Goal: Information Seeking & Learning: Learn about a topic

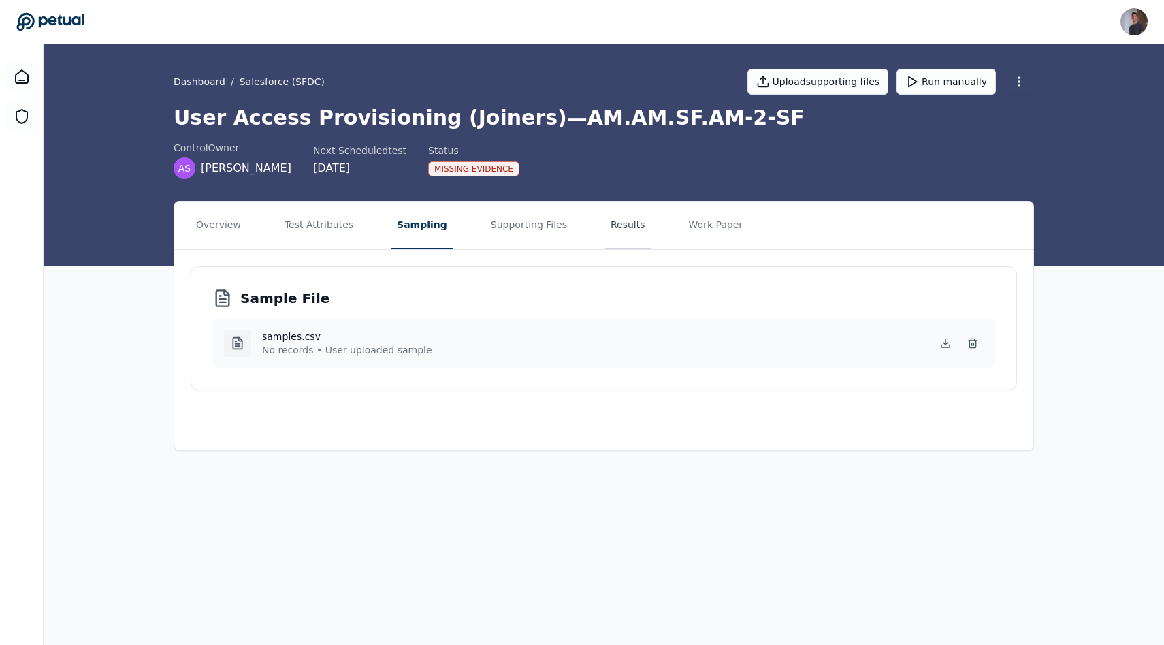
click at [605, 232] on button "Results" at bounding box center [628, 225] width 46 height 48
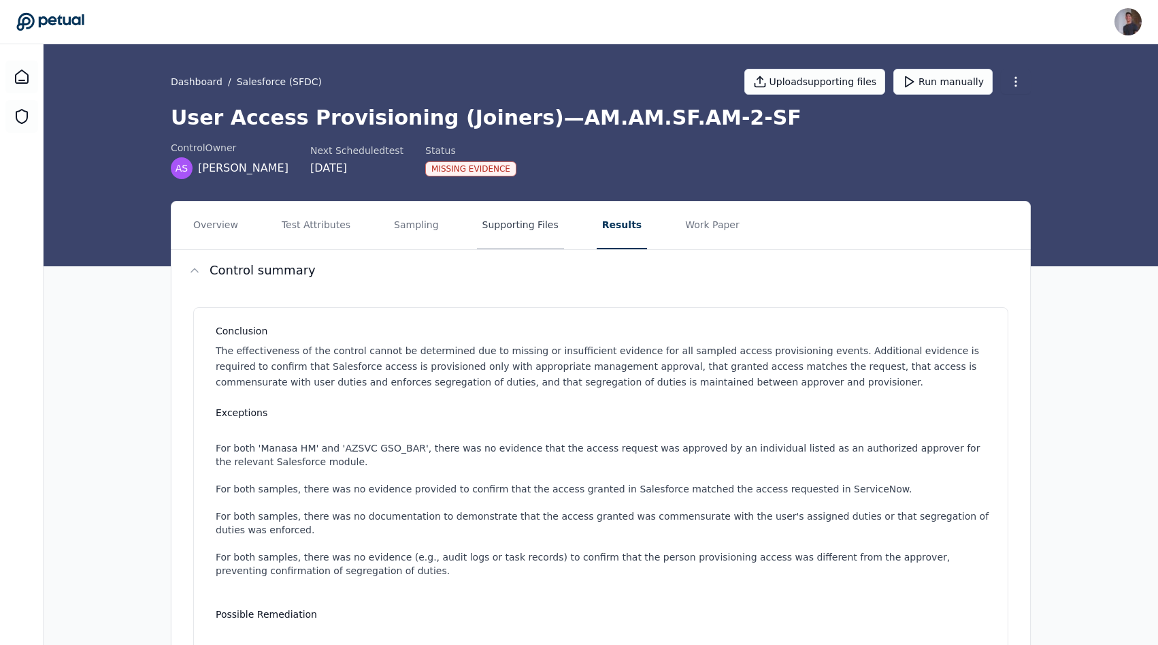
click at [523, 229] on button "Supporting Files" at bounding box center [520, 225] width 87 height 48
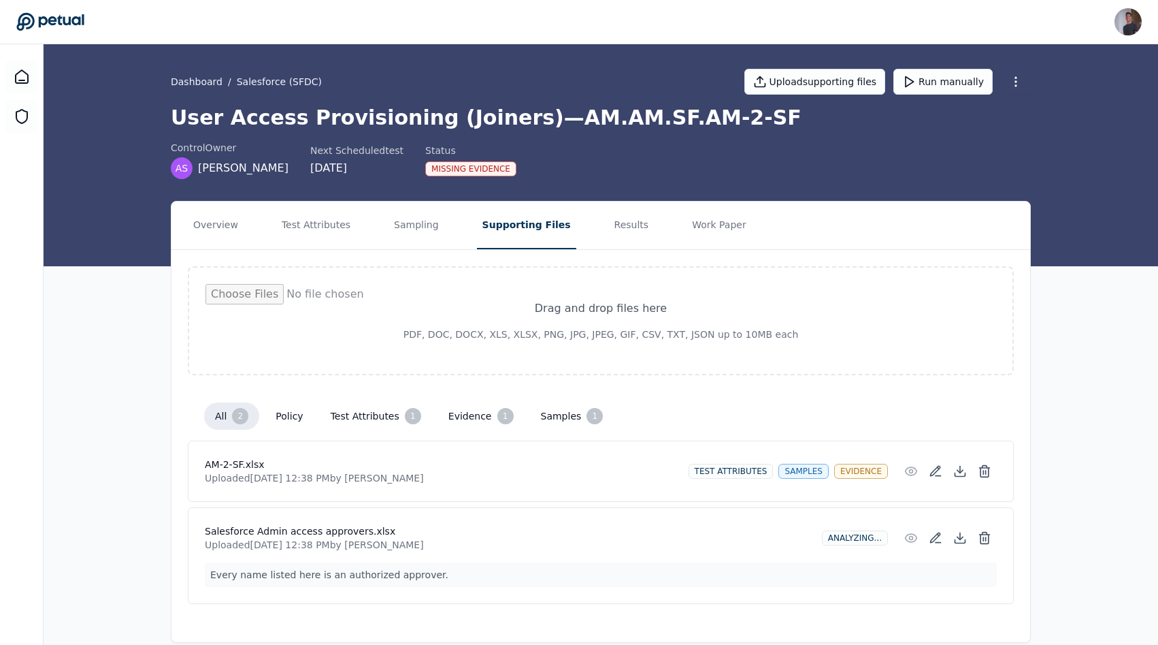
scroll to position [7, 0]
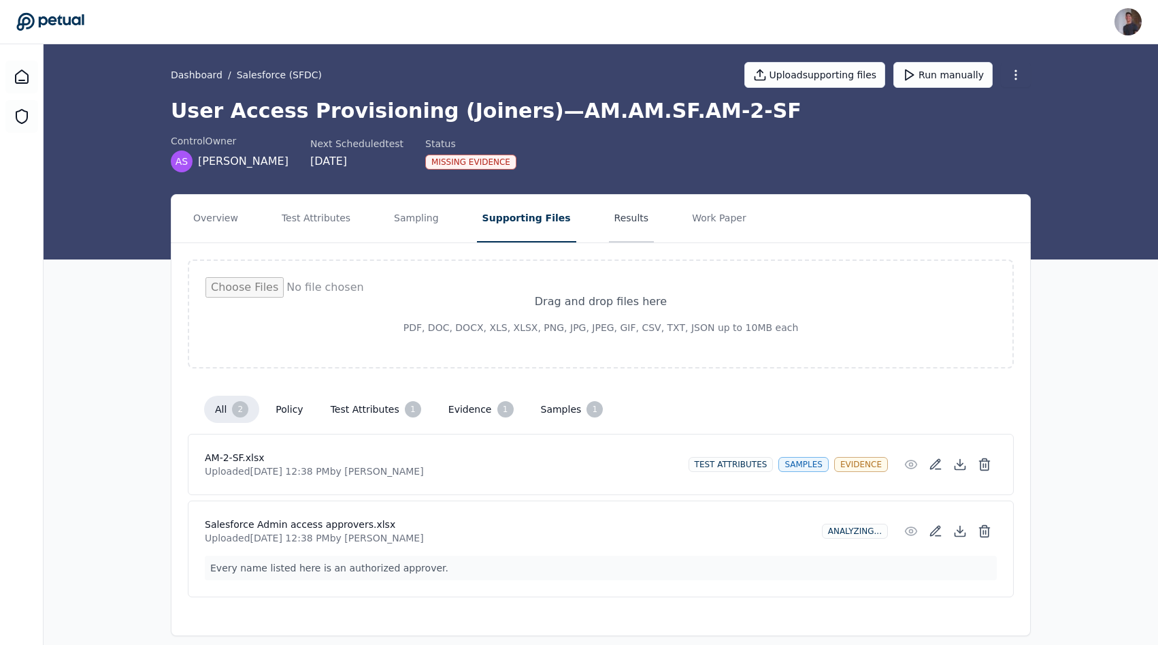
click at [612, 231] on button "Results" at bounding box center [632, 219] width 46 height 48
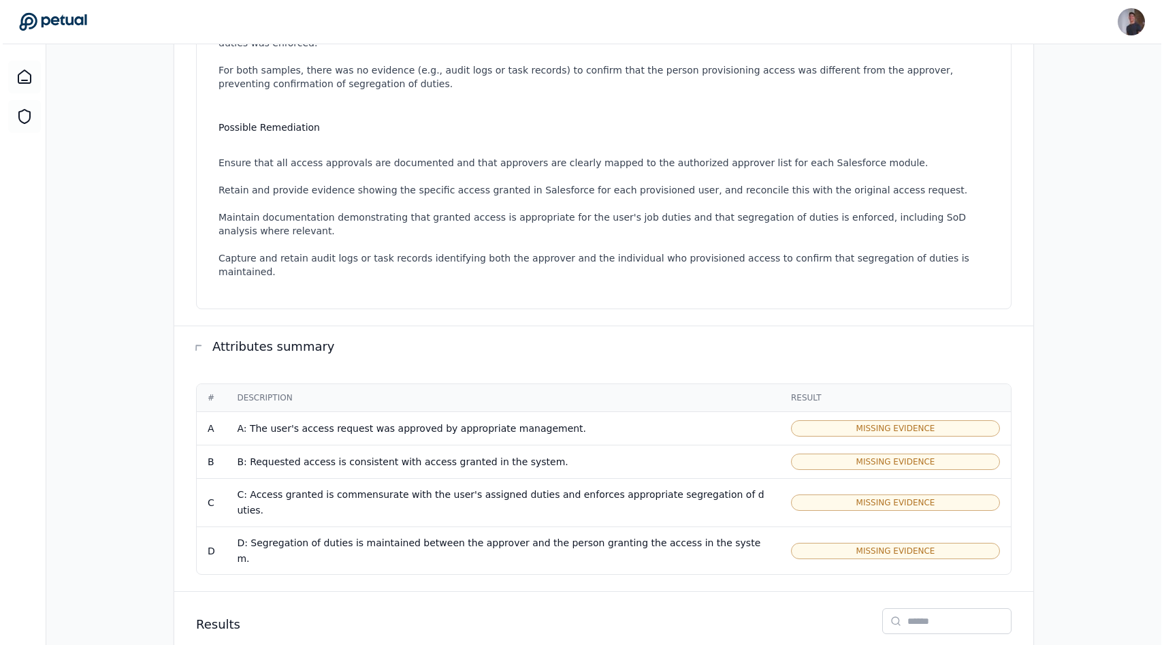
scroll to position [616, 0]
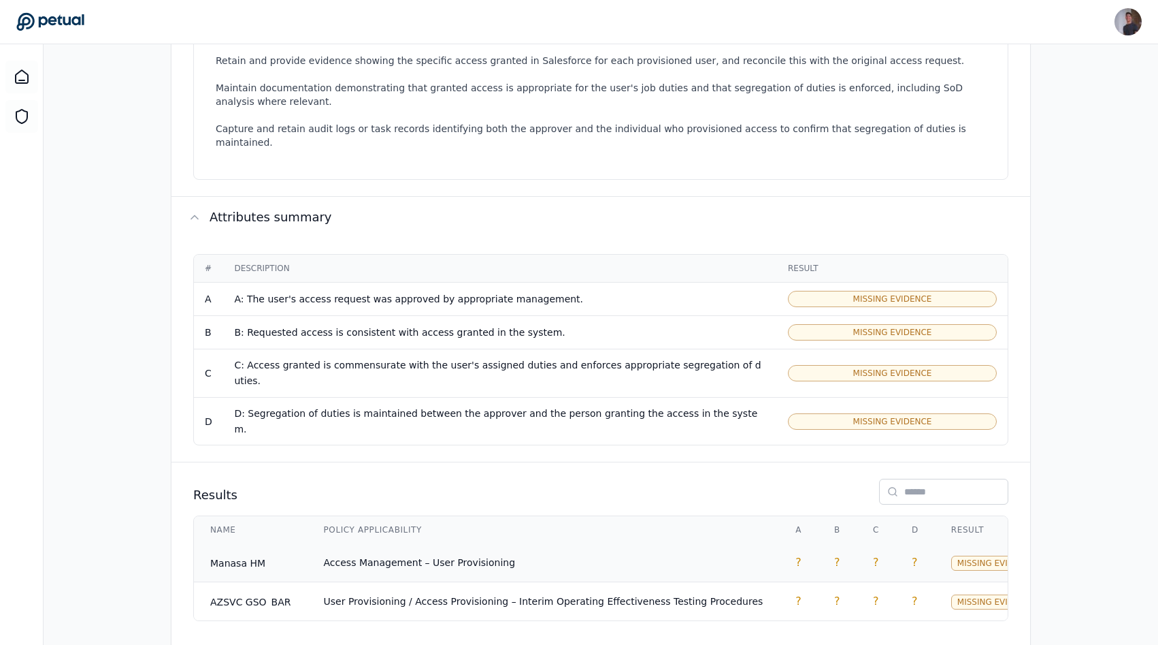
click at [512, 543] on td "Access Management – User Provisioning" at bounding box center [544, 562] width 472 height 39
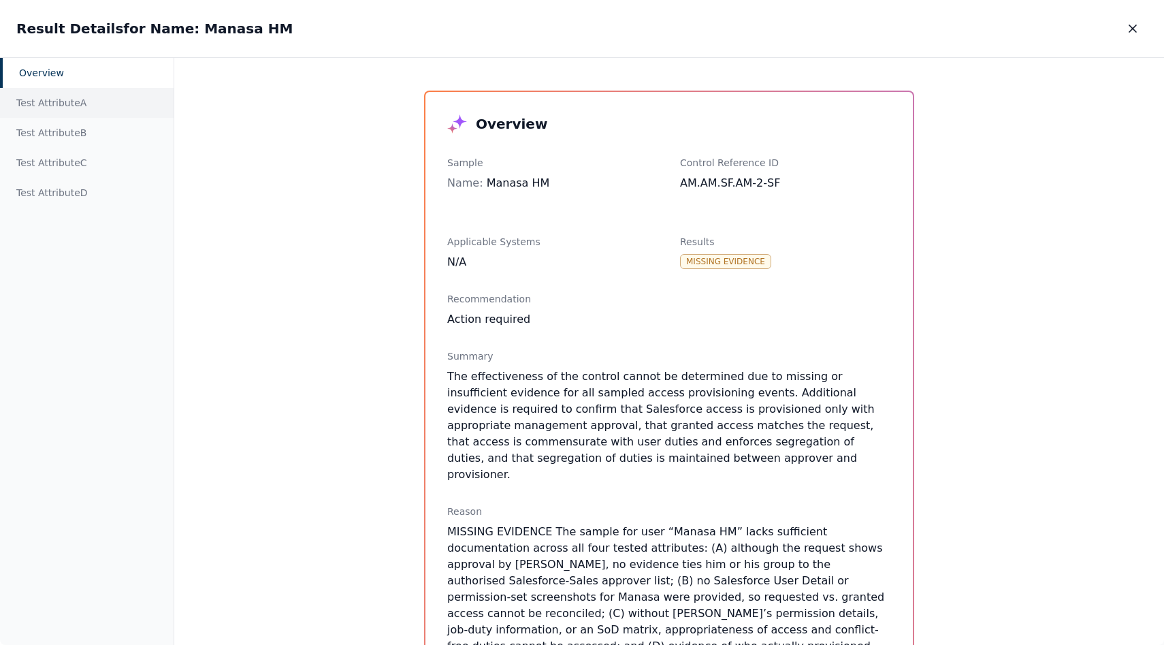
click at [74, 110] on div "Test Attribute A" at bounding box center [87, 103] width 174 height 30
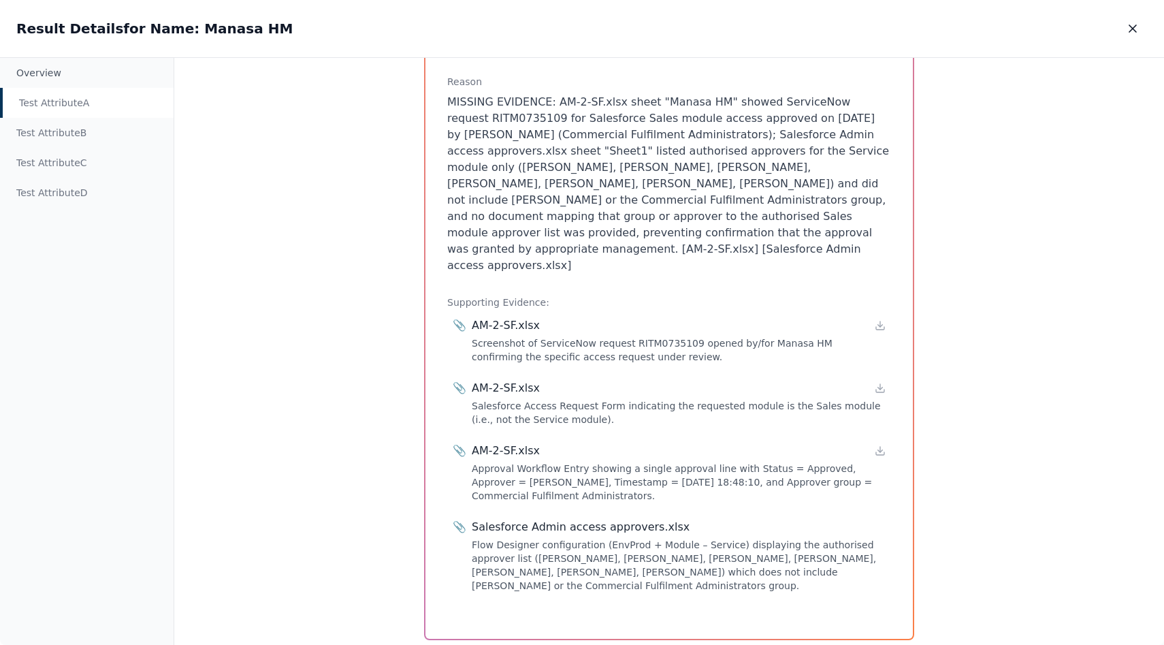
scroll to position [190, 0]
